Goal: Information Seeking & Learning: Find specific fact

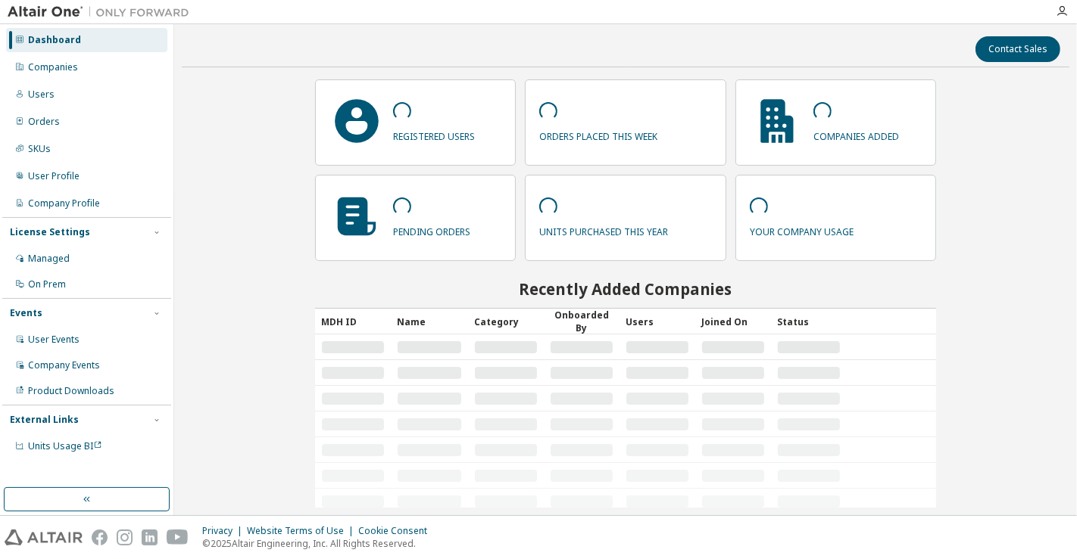
click at [791, 223] on p "your company usage" at bounding box center [801, 229] width 104 height 17
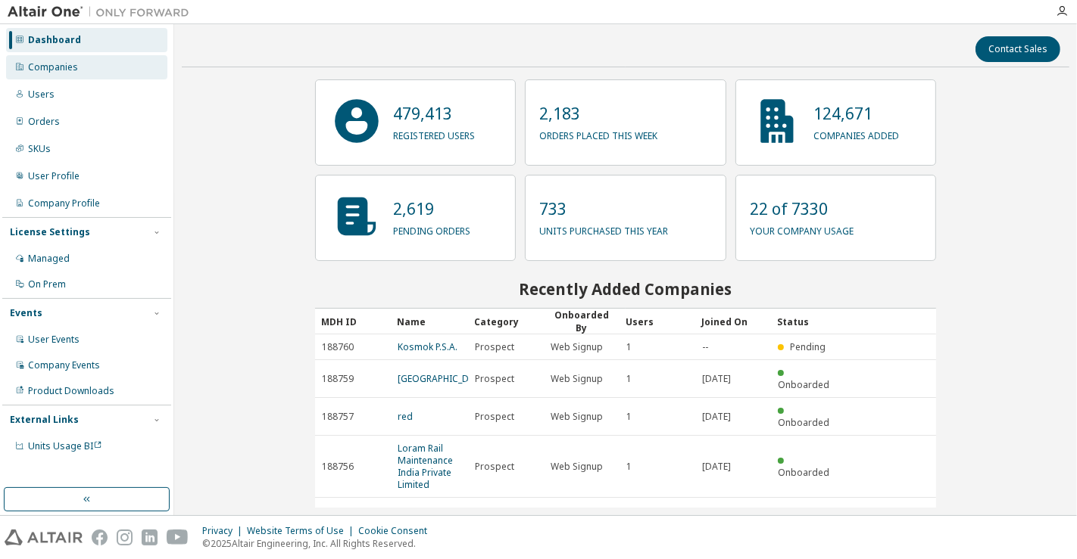
click at [64, 68] on div "Companies" at bounding box center [53, 67] width 50 height 12
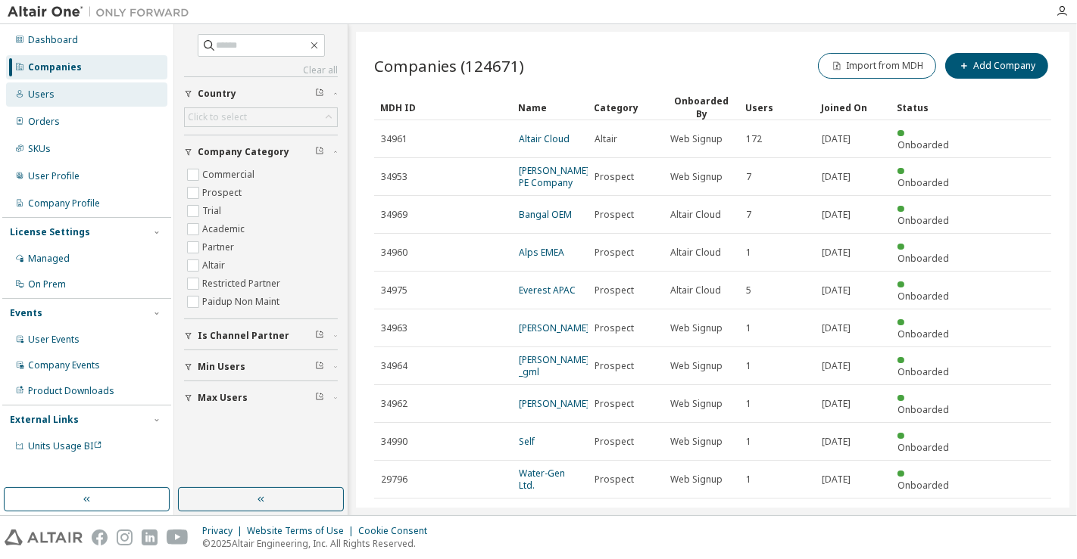
click at [52, 89] on div "Users" at bounding box center [86, 95] width 161 height 24
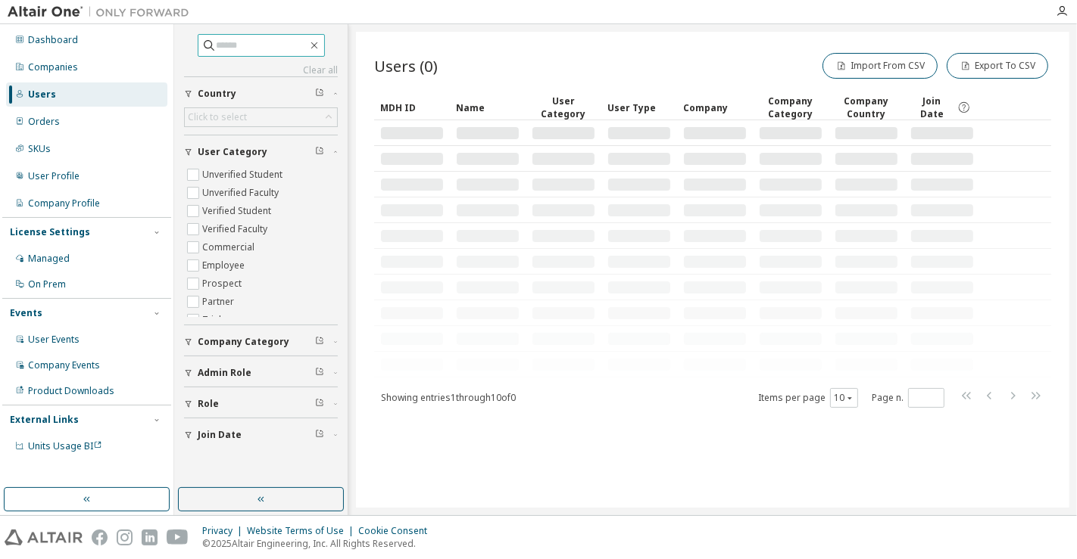
click at [235, 51] on input "text" at bounding box center [262, 45] width 91 height 15
paste input "**********"
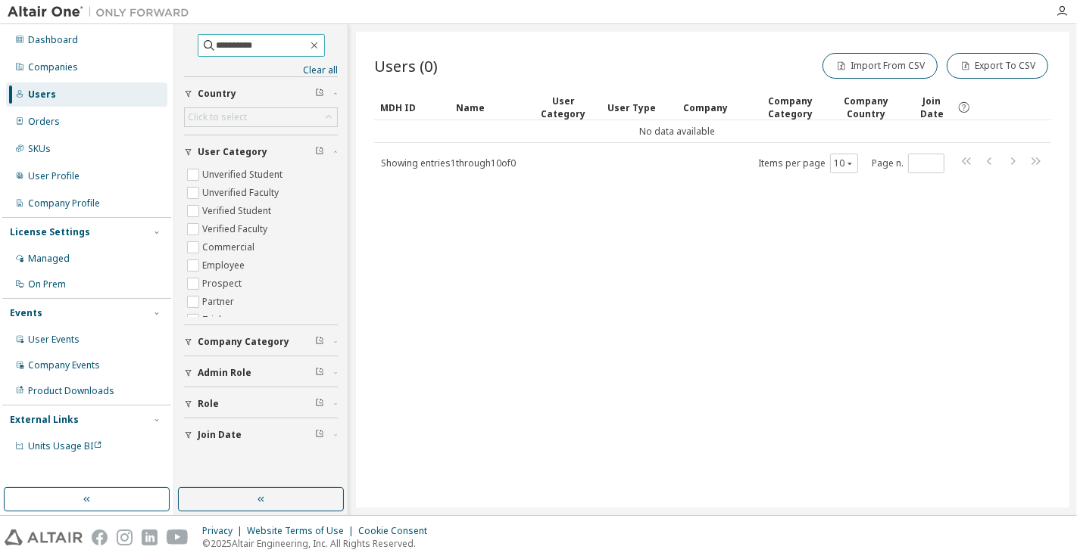
type input "**********"
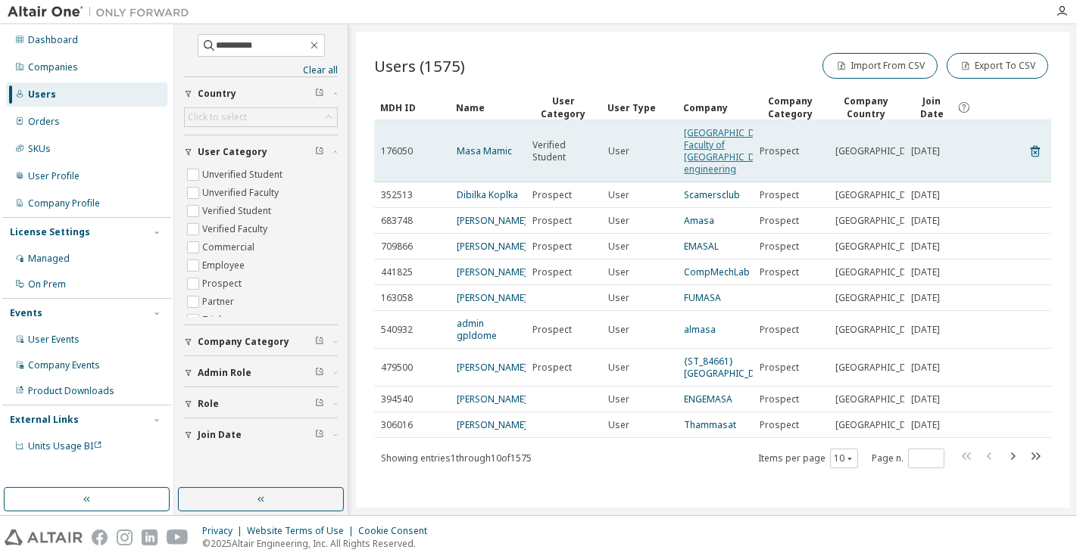
click at [707, 134] on link "[GEOGRAPHIC_DATA] Faculty of [GEOGRAPHIC_DATA]. engineering" at bounding box center [730, 150] width 93 height 49
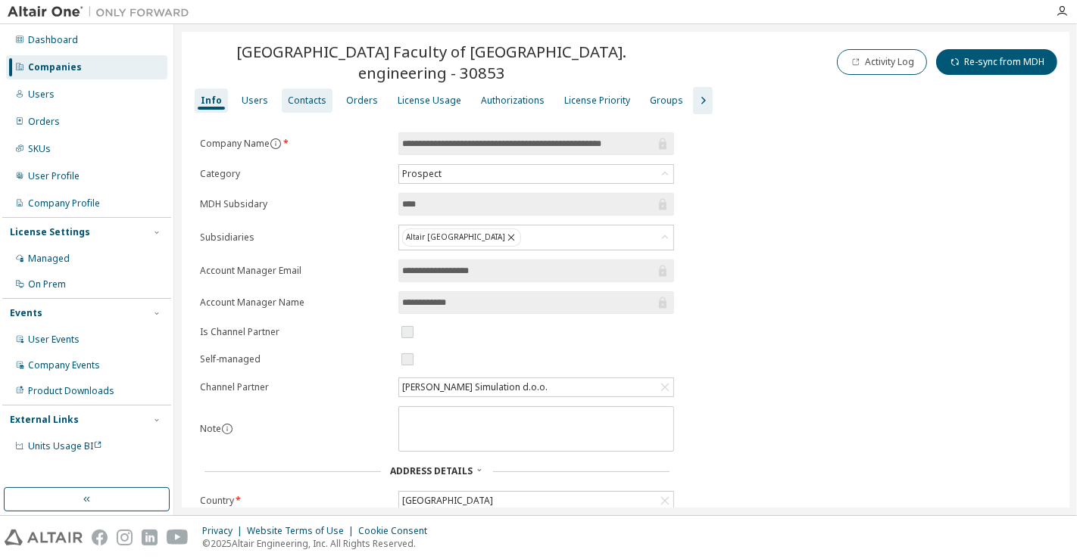
click at [301, 95] on div "Contacts" at bounding box center [307, 101] width 39 height 12
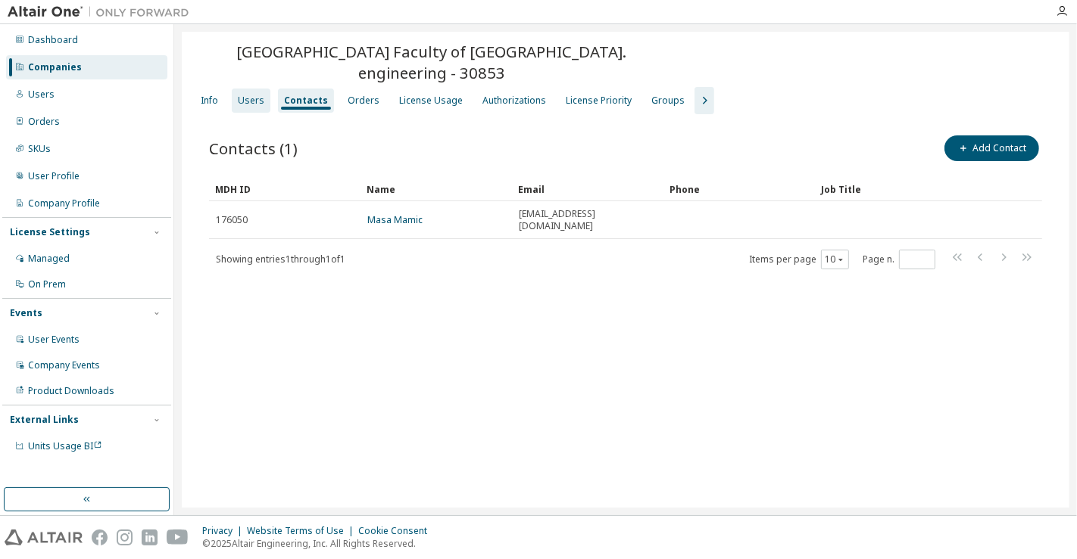
click at [263, 98] on div "Users" at bounding box center [251, 101] width 39 height 24
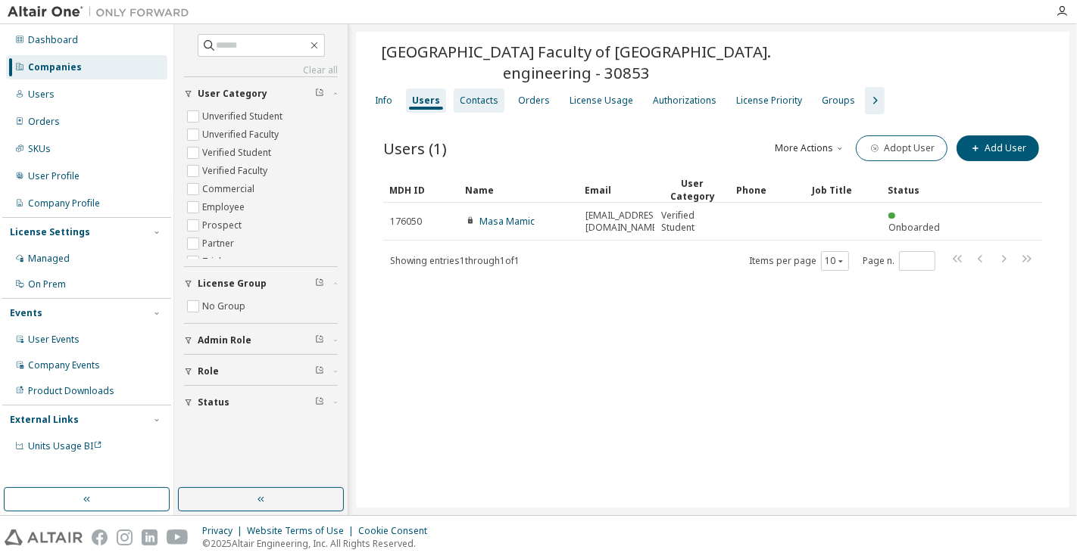
click at [480, 95] on div "Contacts" at bounding box center [479, 101] width 39 height 12
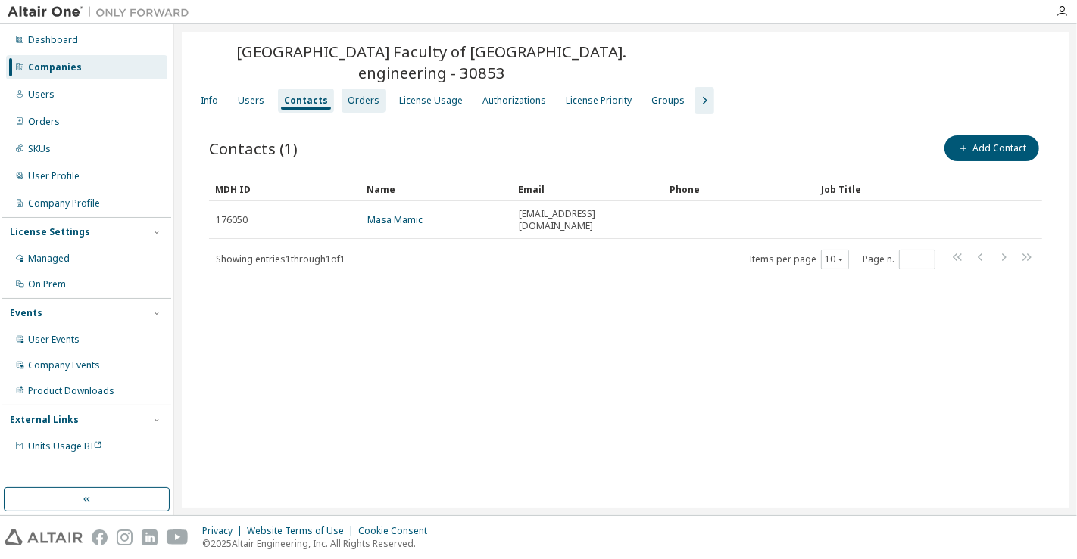
click at [360, 96] on div "Orders" at bounding box center [363, 101] width 32 height 12
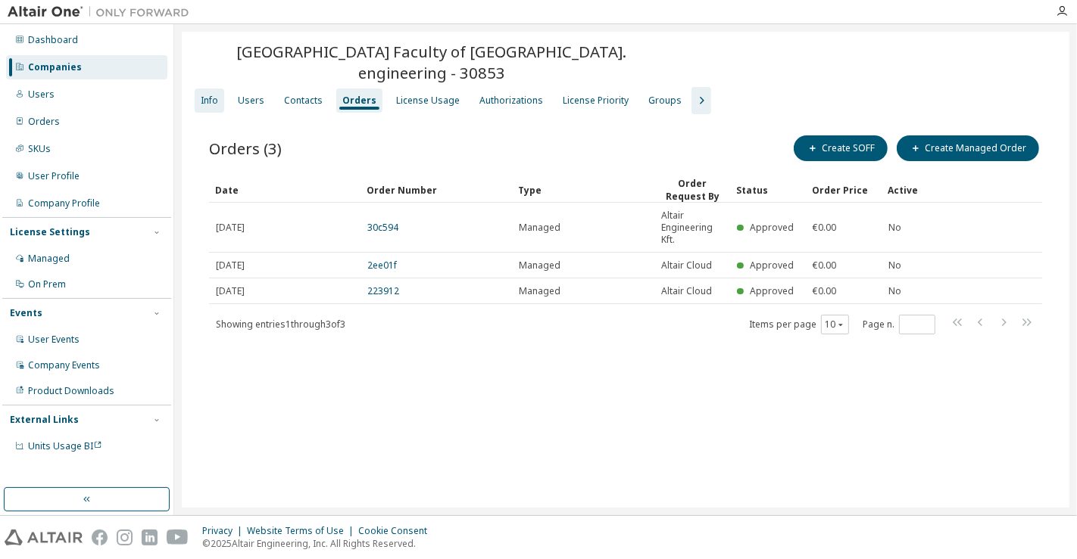
click at [220, 100] on div "Info" at bounding box center [210, 101] width 30 height 24
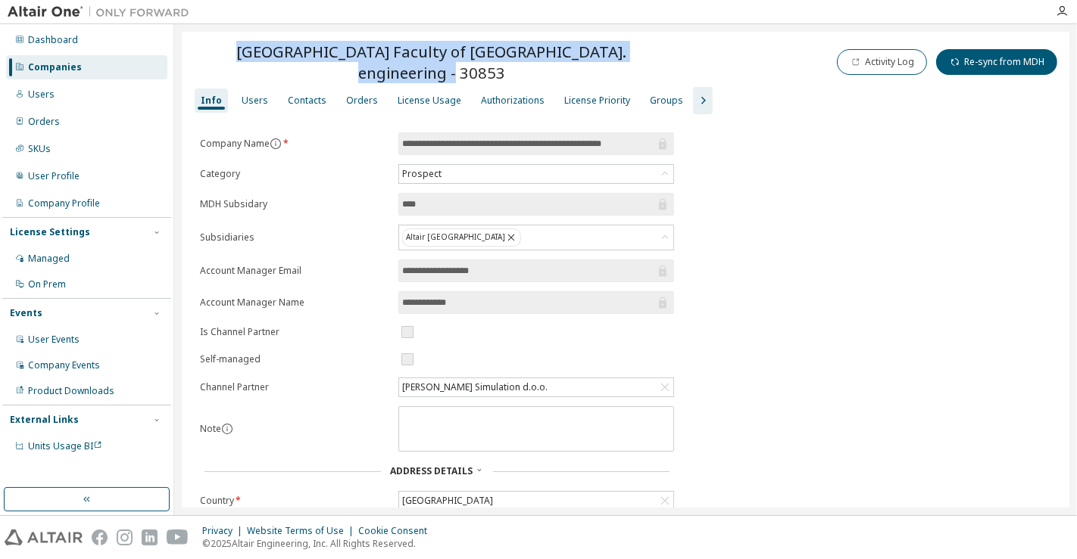
drag, startPoint x: 438, startPoint y: 74, endPoint x: 202, endPoint y: 42, distance: 237.7
click at [202, 42] on span "[GEOGRAPHIC_DATA] Faculty of [GEOGRAPHIC_DATA]. engineering - 30853" at bounding box center [431, 62] width 481 height 42
copy span "[GEOGRAPHIC_DATA] Faculty of [GEOGRAPHIC_DATA]. engineering - 30853"
